Goal: Task Accomplishment & Management: Manage account settings

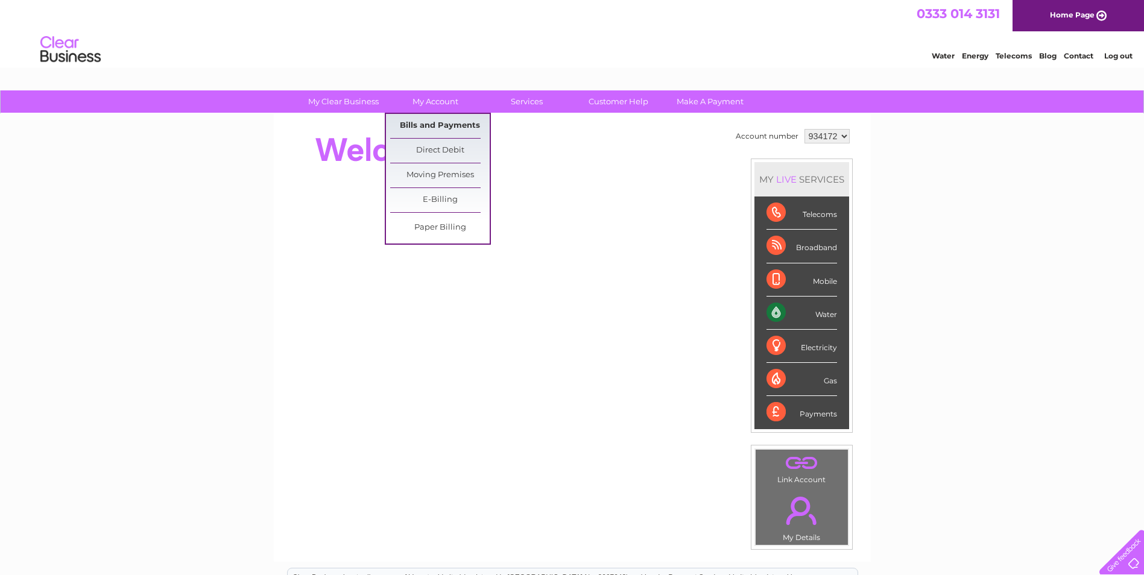
click at [454, 131] on link "Bills and Payments" at bounding box center [440, 126] width 100 height 24
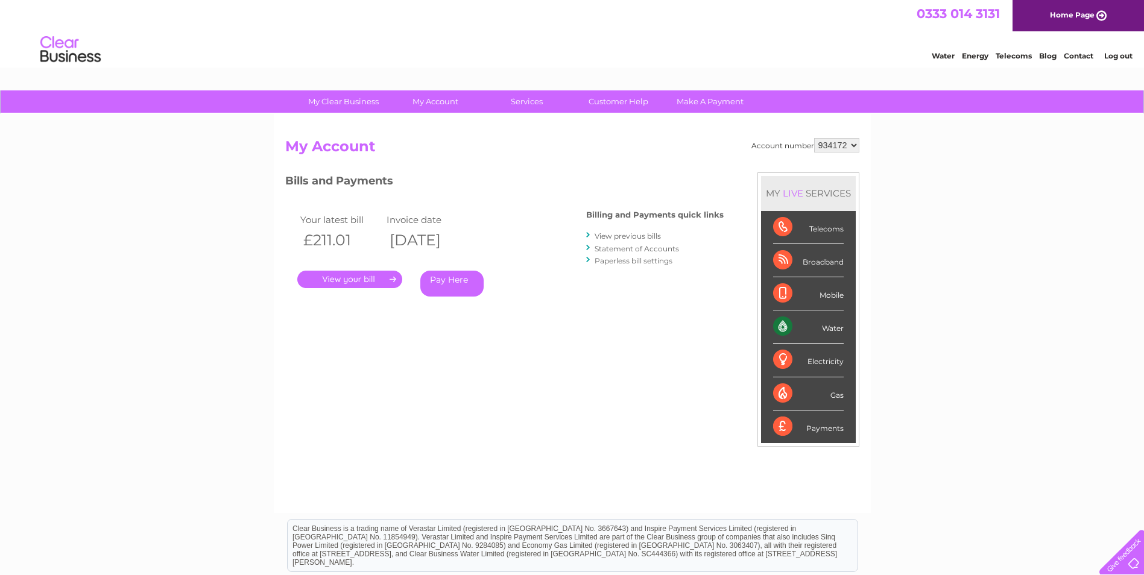
click at [326, 277] on link "." at bounding box center [349, 279] width 105 height 17
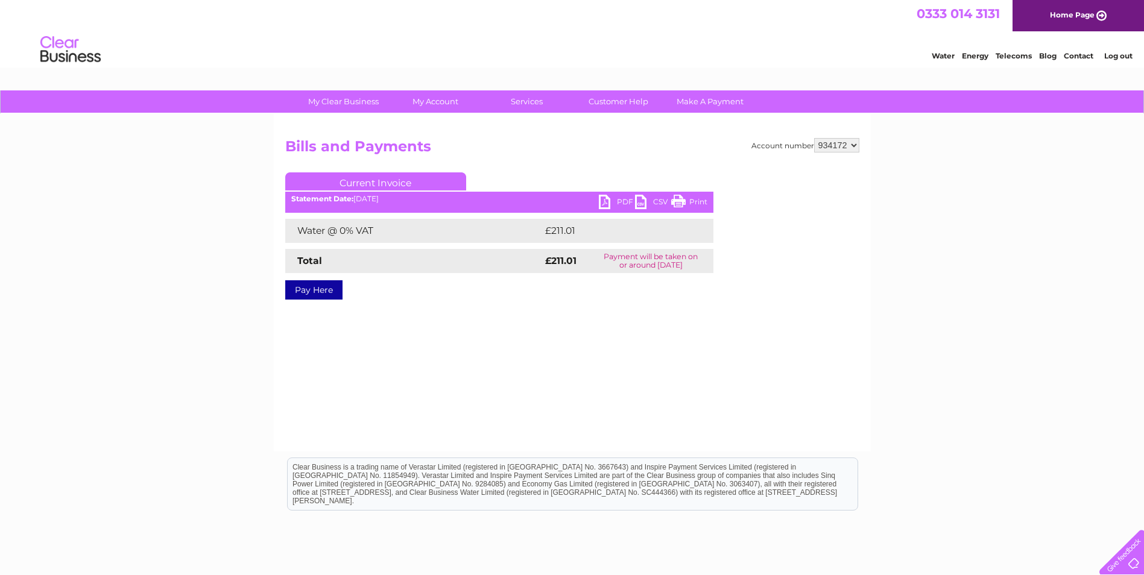
click at [618, 201] on link "PDF" at bounding box center [617, 203] width 36 height 17
